Goal: Connect with others: Establish contact or relationships with other users

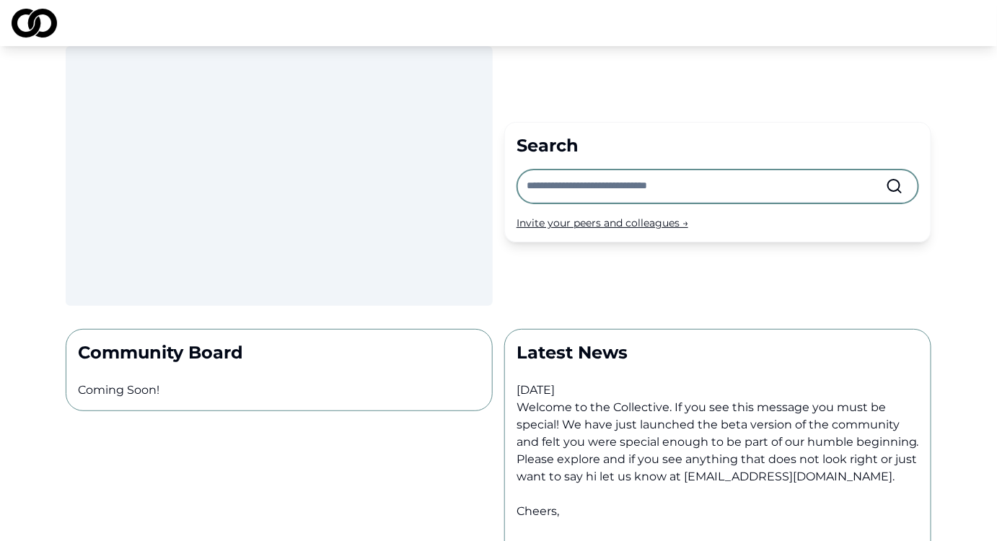
click at [654, 230] on div "Invite your peers and colleagues →" at bounding box center [718, 223] width 403 height 14
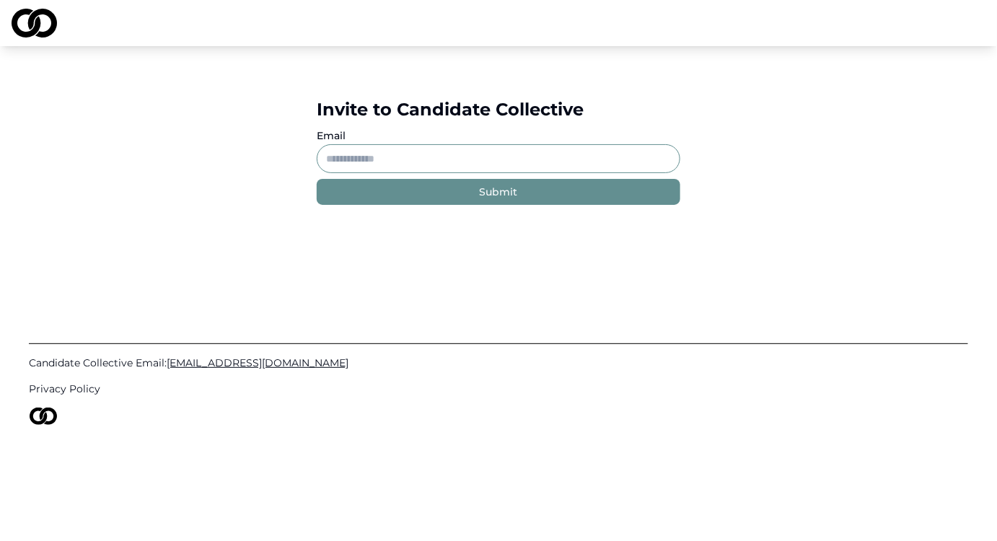
click at [535, 173] on input "Email" at bounding box center [499, 158] width 364 height 29
type input "**********"
click at [473, 205] on button "Submit" at bounding box center [499, 192] width 364 height 26
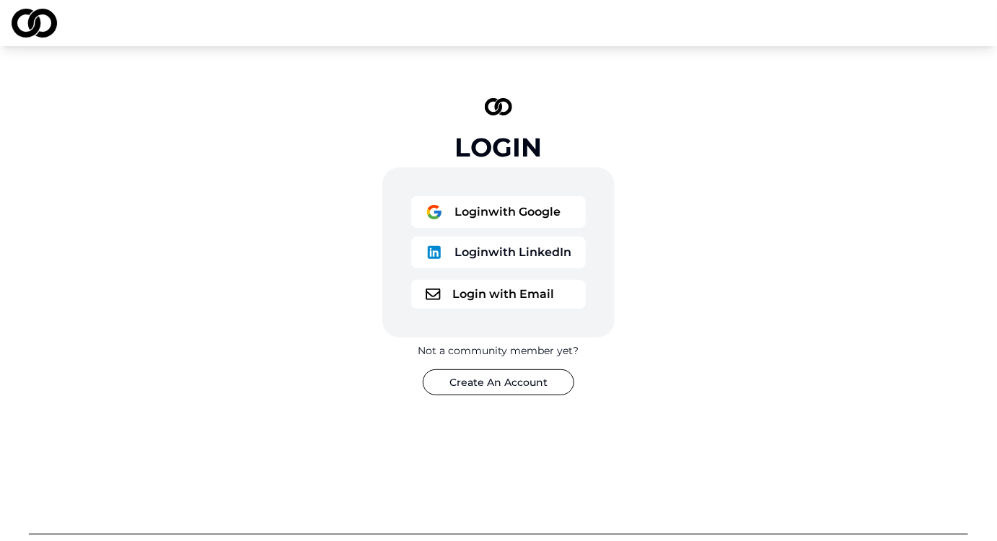
click at [36, 23] on img at bounding box center [34, 23] width 45 height 29
click at [519, 309] on button "Login with Email" at bounding box center [498, 294] width 175 height 29
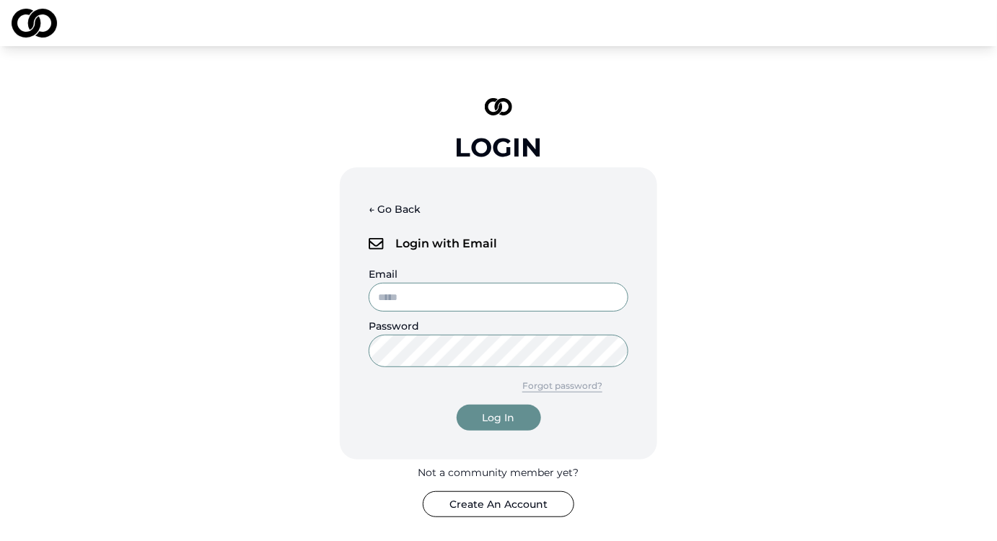
click at [504, 312] on input "Email" at bounding box center [499, 297] width 260 height 29
type input "**********"
click at [498, 425] on div "Log In" at bounding box center [499, 418] width 32 height 14
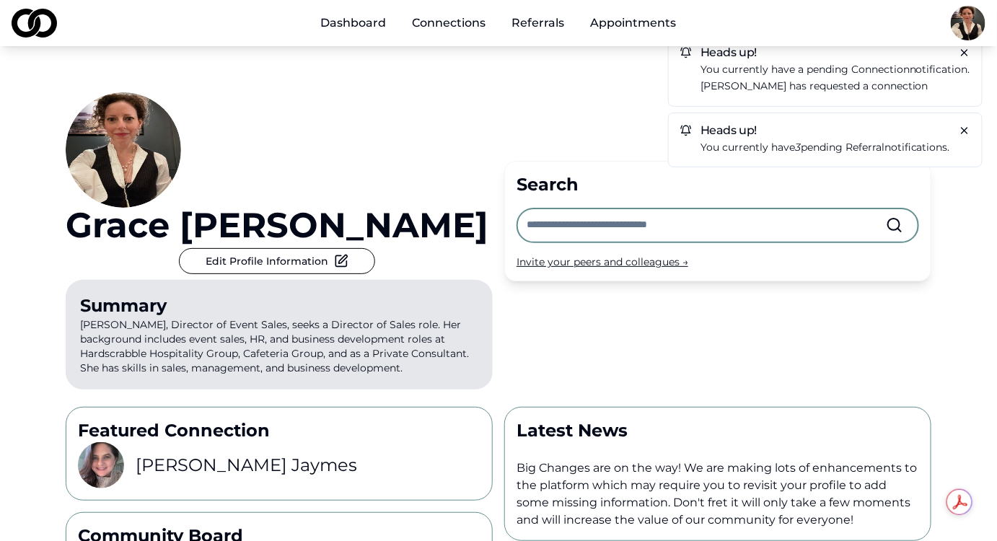
click at [747, 78] on p "You currently have a pending connection notification." at bounding box center [836, 69] width 270 height 17
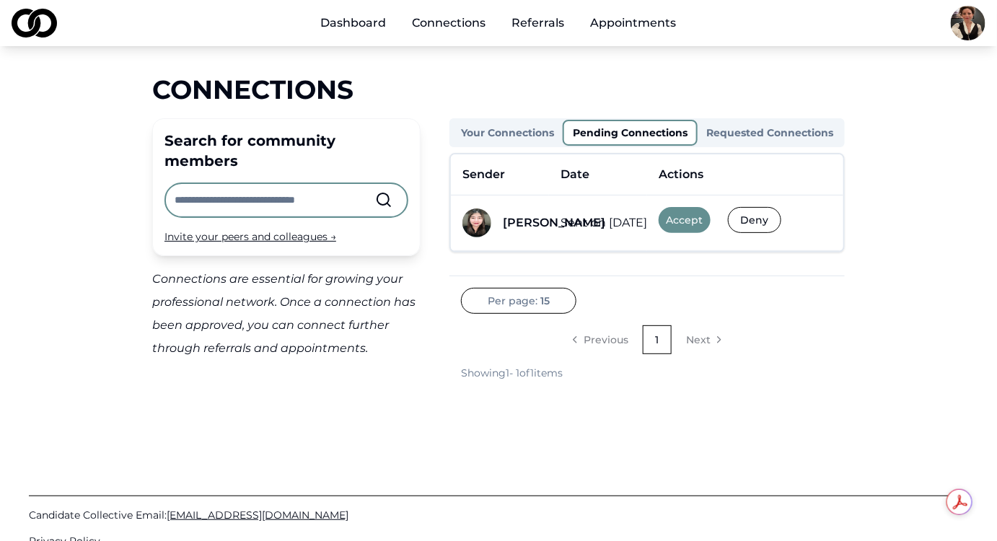
click at [659, 233] on button "Accept" at bounding box center [685, 220] width 52 height 26
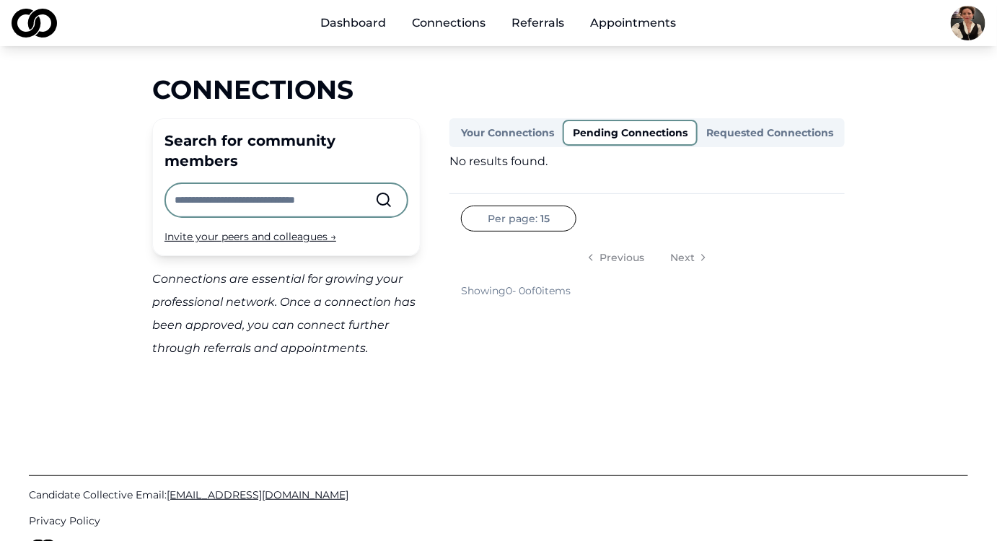
click at [346, 25] on link "Dashboard" at bounding box center [354, 23] width 89 height 29
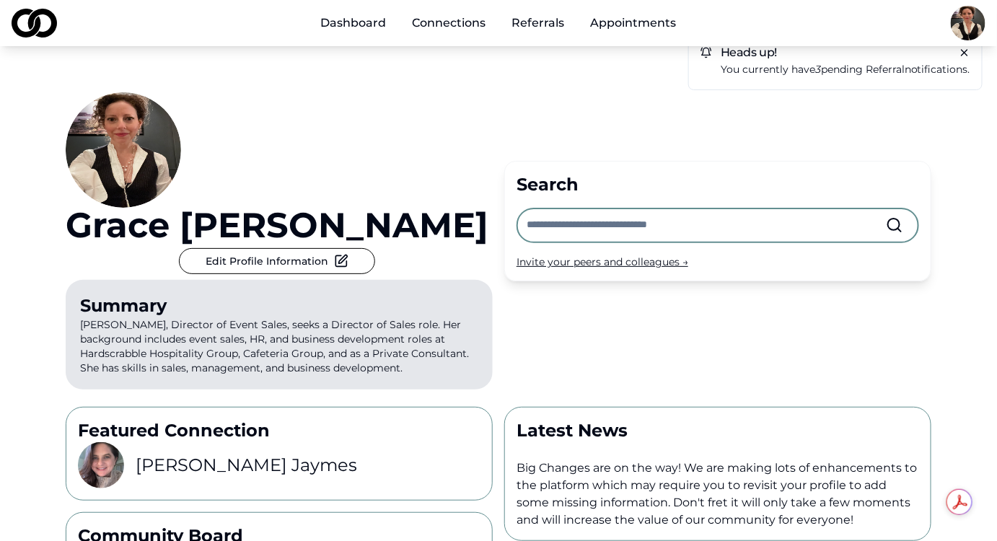
click at [745, 72] on p "You currently have 3 pending referral notifications." at bounding box center [846, 69] width 250 height 17
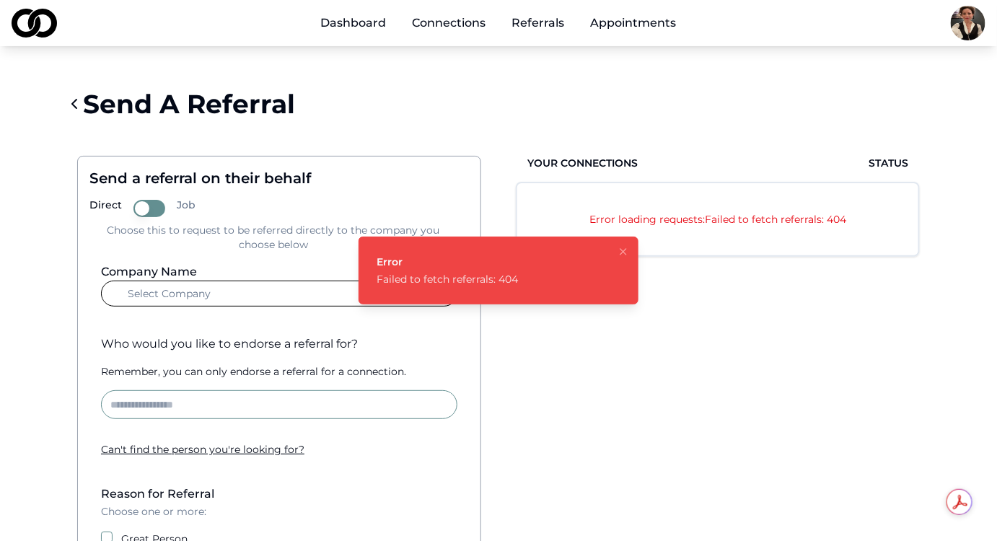
click at [619, 249] on icon "Notifications (F8)" at bounding box center [624, 252] width 12 height 12
